Goal: Task Accomplishment & Management: Manage account settings

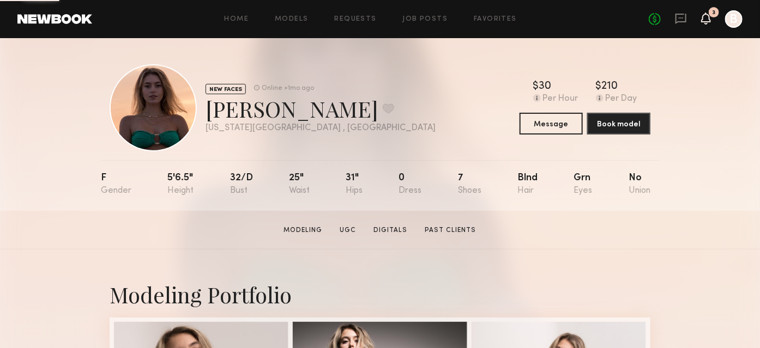
click at [705, 22] on icon at bounding box center [706, 19] width 10 height 12
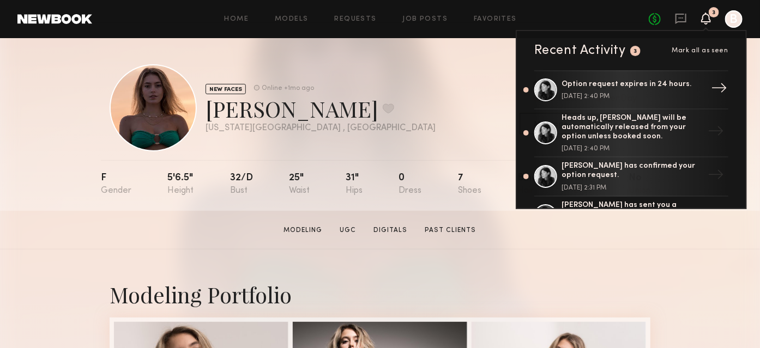
click at [685, 92] on div "Option request expires in 24 hours. October 09, 2025 @ 2:40 PM" at bounding box center [632, 90] width 142 height 20
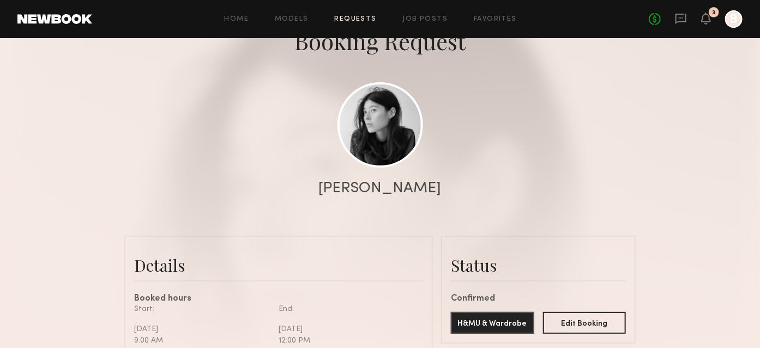
scroll to position [11, 0]
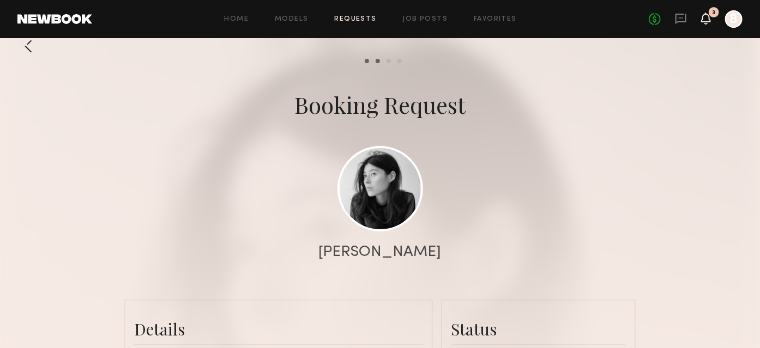
click at [704, 18] on icon at bounding box center [705, 18] width 9 height 8
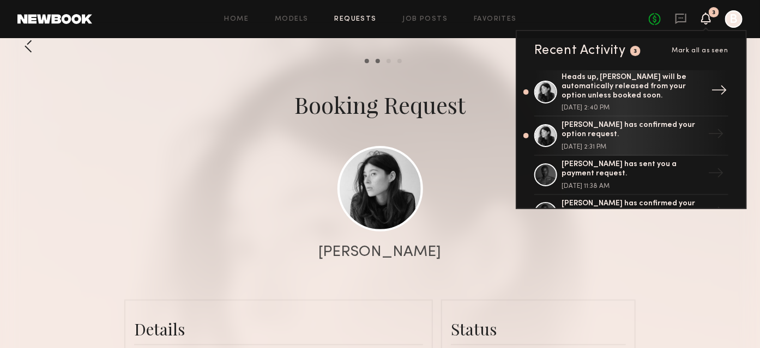
scroll to position [42, 0]
click at [693, 82] on div "Heads up, [PERSON_NAME] will be automatically released from your option unless …" at bounding box center [632, 85] width 142 height 27
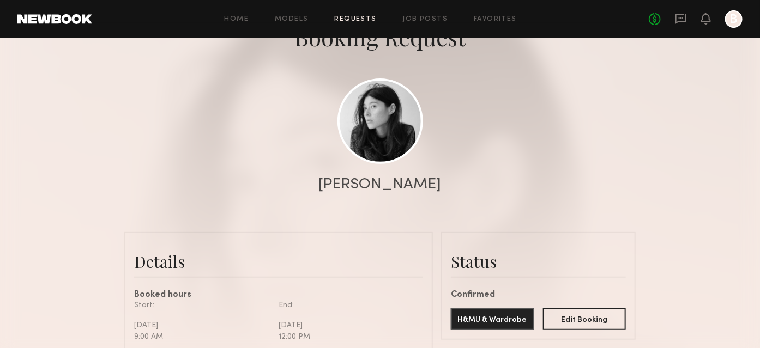
scroll to position [0, 0]
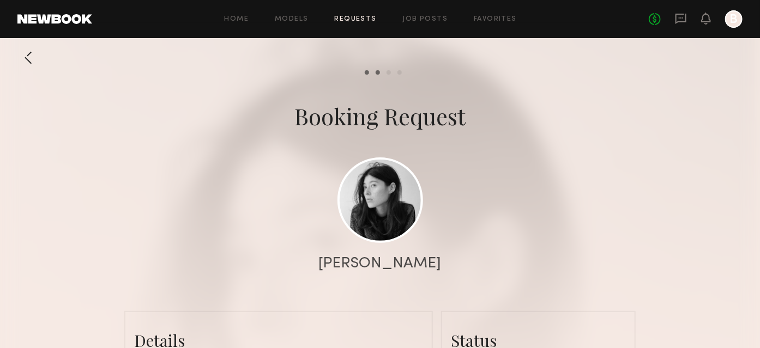
click at [392, 71] on common-progress-item "Pay model" at bounding box center [396, 72] width 11 height 4
click at [676, 17] on icon at bounding box center [680, 19] width 11 height 10
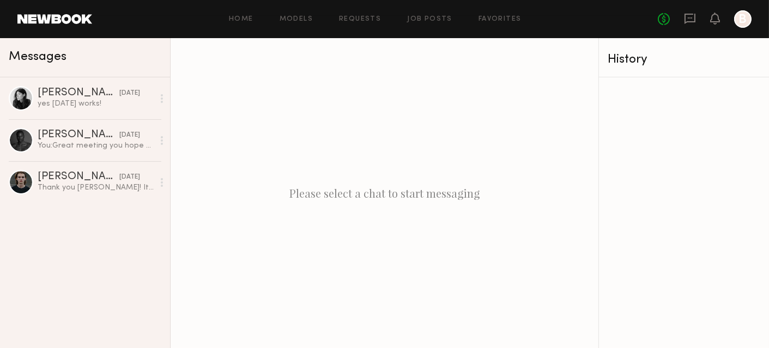
click at [708, 16] on div "No fees up to $5,000 B" at bounding box center [705, 18] width 94 height 17
click at [723, 19] on div "No fees up to $5,000 B" at bounding box center [705, 18] width 94 height 17
click at [713, 16] on icon at bounding box center [715, 18] width 9 height 8
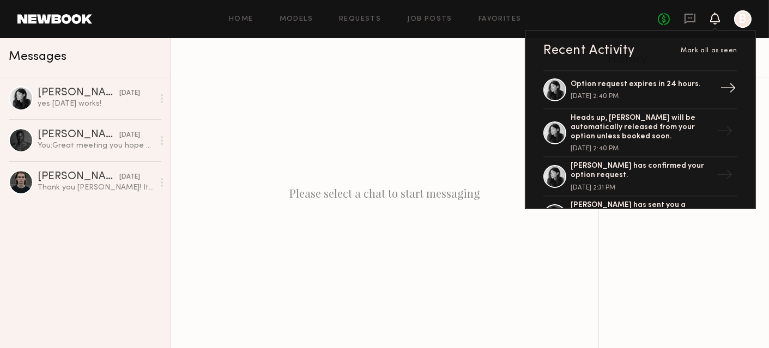
click at [719, 89] on div "→" at bounding box center [727, 90] width 25 height 28
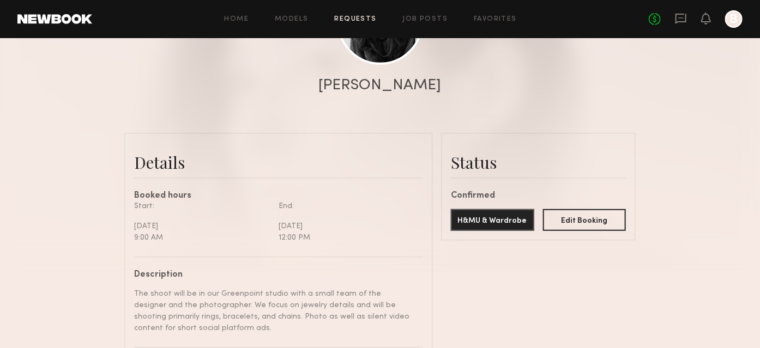
scroll to position [186, 0]
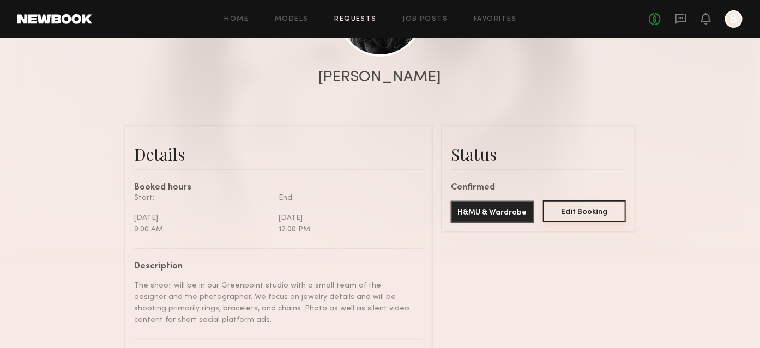
click at [592, 210] on button "Edit Booking" at bounding box center [584, 212] width 83 height 22
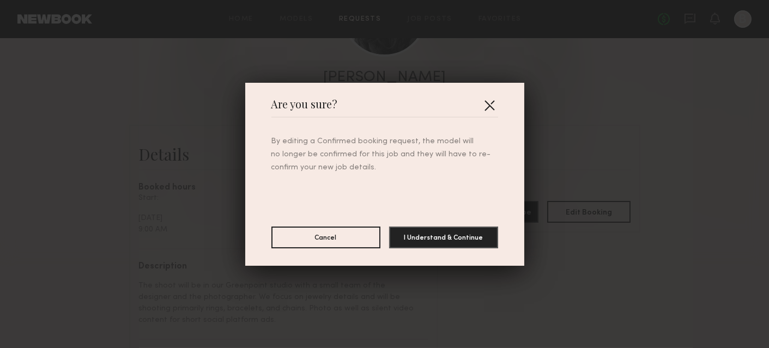
click at [481, 102] on button "button" at bounding box center [489, 104] width 17 height 17
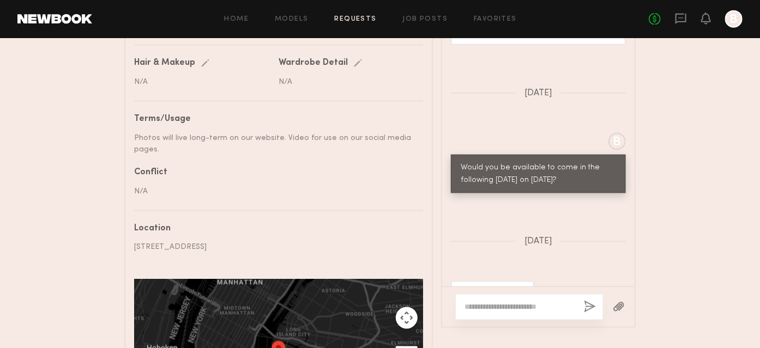
scroll to position [706, 0]
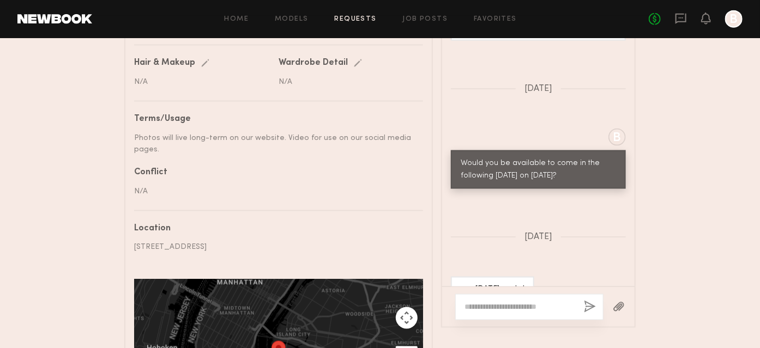
click at [523, 307] on textarea at bounding box center [519, 307] width 111 height 11
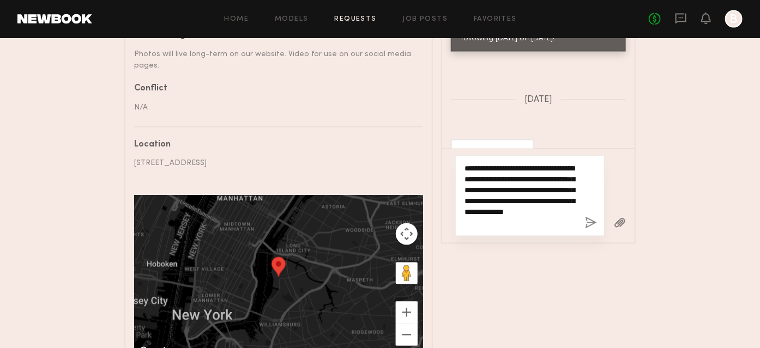
scroll to position [690, 0]
click at [533, 188] on textarea "**********" at bounding box center [520, 195] width 112 height 65
click at [500, 202] on textarea "**********" at bounding box center [520, 195] width 112 height 65
click at [557, 203] on textarea "**********" at bounding box center [520, 195] width 112 height 65
type textarea "**********"
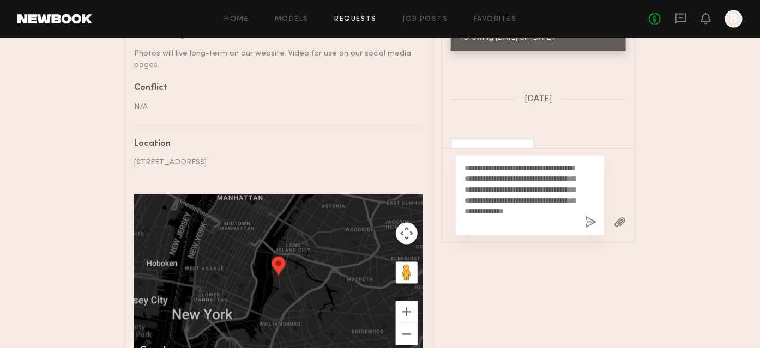
click at [589, 222] on button "button" at bounding box center [591, 223] width 12 height 14
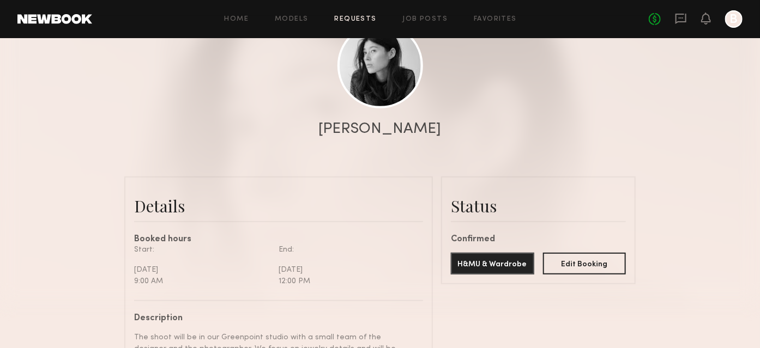
scroll to position [131, 0]
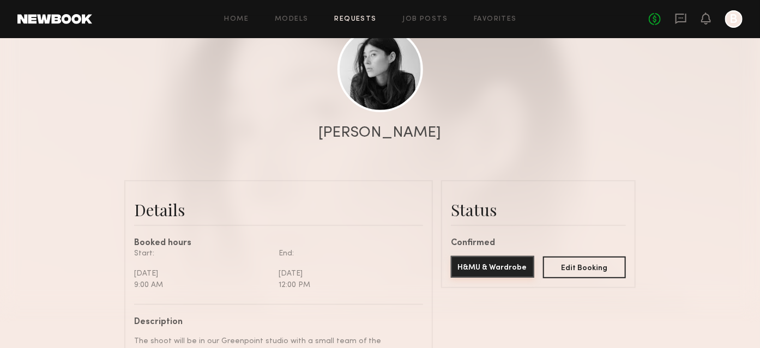
click at [509, 269] on button "H&MU & Wardrobe" at bounding box center [492, 267] width 83 height 22
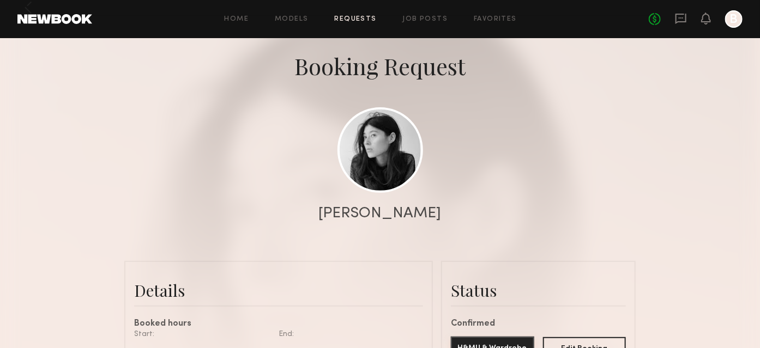
scroll to position [0, 0]
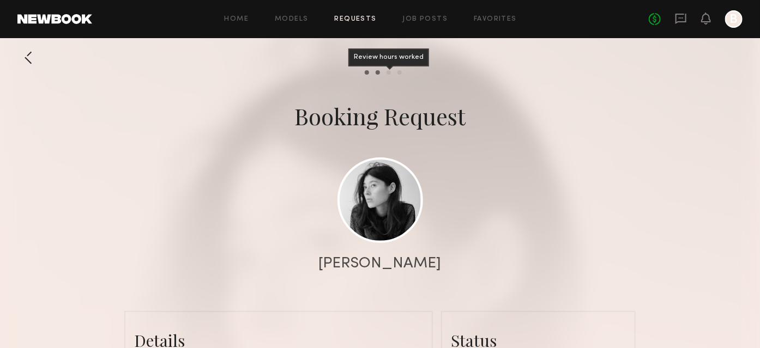
click at [387, 74] on div "Review hours worked" at bounding box center [388, 72] width 4 height 4
click at [700, 21] on div "No fees up to $5,000 B" at bounding box center [695, 18] width 94 height 17
click at [707, 20] on icon at bounding box center [705, 18] width 9 height 8
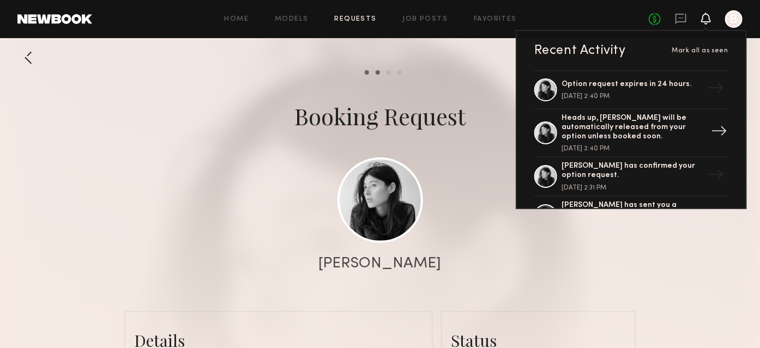
click at [578, 131] on div "Heads up, [PERSON_NAME] will be automatically released from your option unless …" at bounding box center [632, 127] width 142 height 27
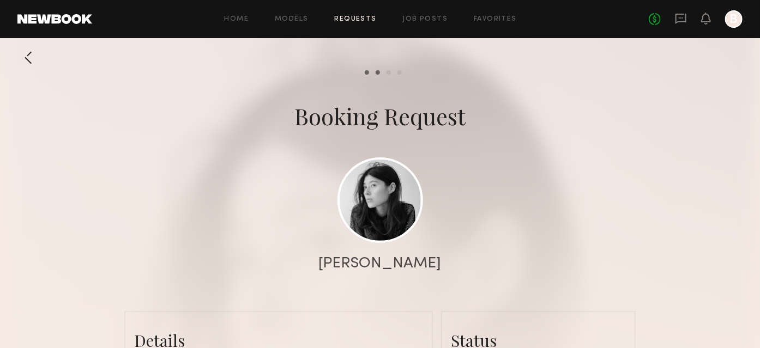
click at [730, 24] on div at bounding box center [733, 18] width 17 height 17
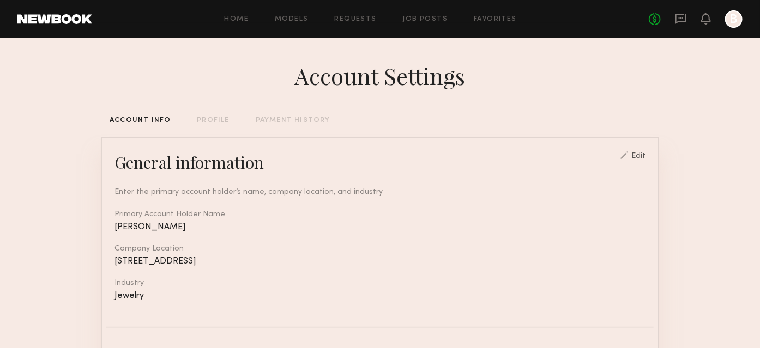
click at [56, 15] on link at bounding box center [54, 19] width 75 height 10
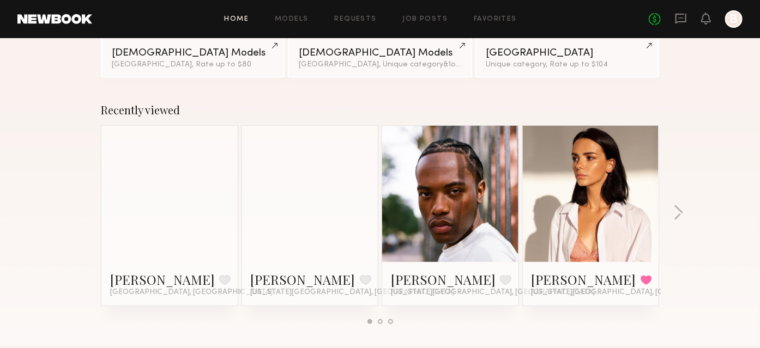
scroll to position [123, 0]
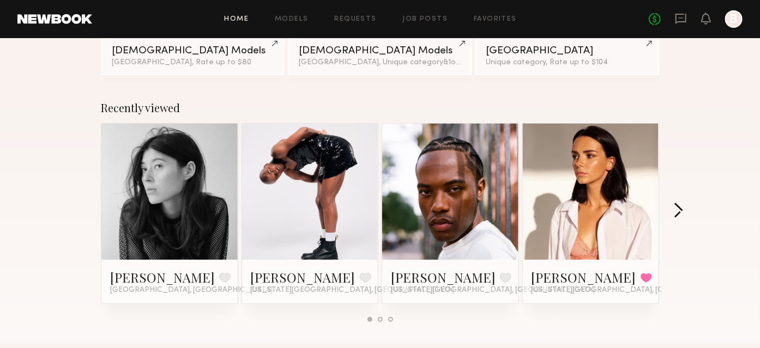
click at [678, 211] on button "button" at bounding box center [678, 212] width 10 height 18
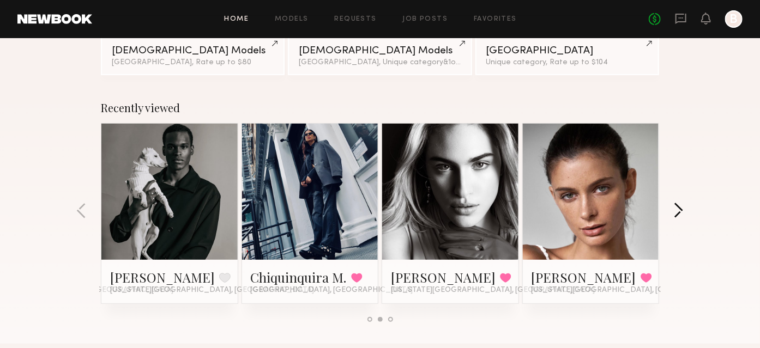
click at [678, 211] on button "button" at bounding box center [678, 212] width 10 height 18
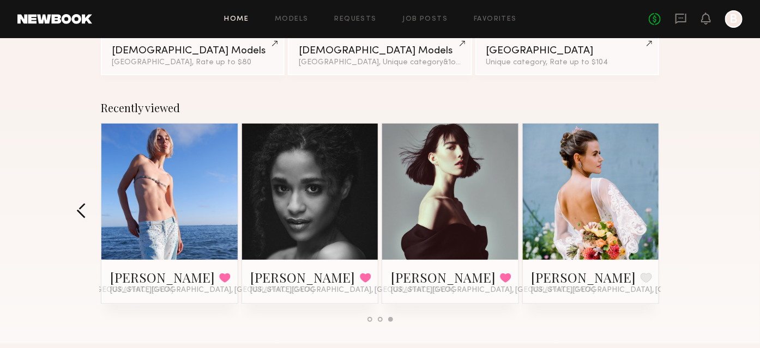
click at [83, 211] on button "button" at bounding box center [81, 212] width 10 height 18
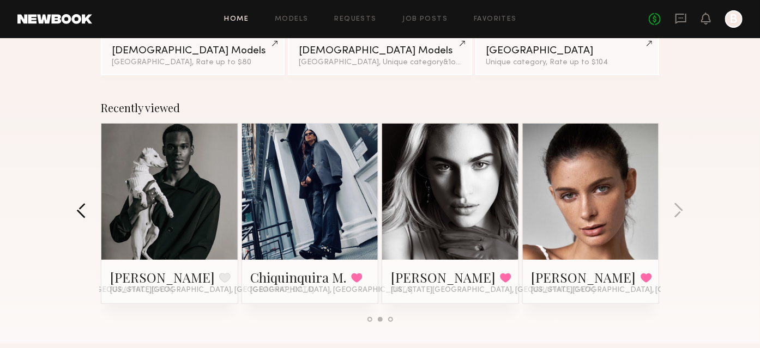
click at [83, 211] on button "button" at bounding box center [81, 212] width 10 height 18
